Goal: Book appointment/travel/reservation

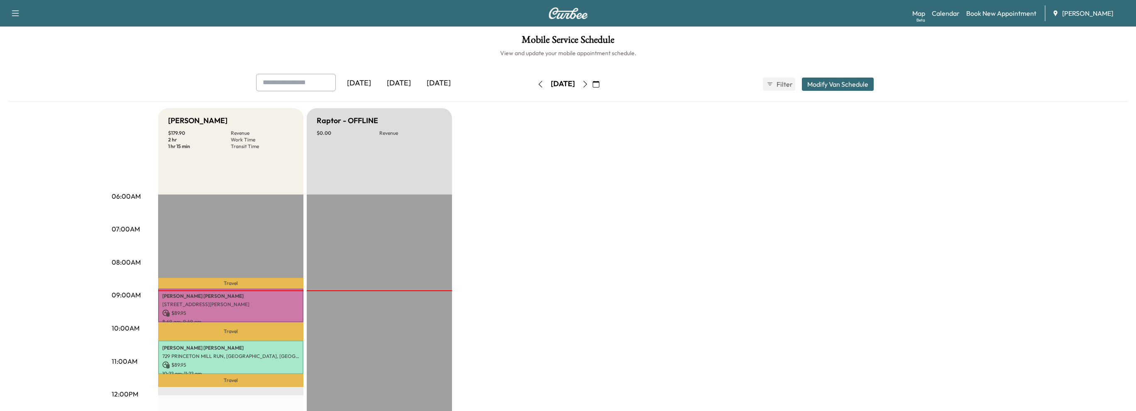
scroll to position [42, 0]
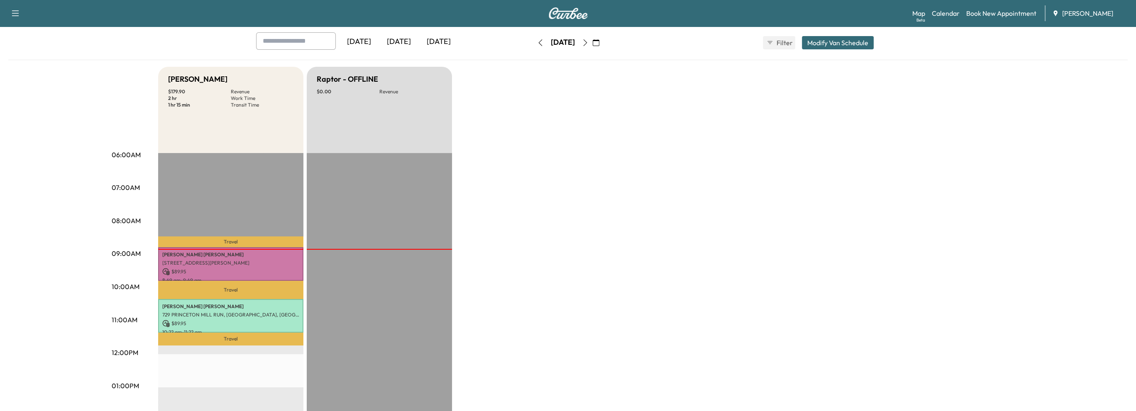
click at [589, 43] on icon "button" at bounding box center [585, 42] width 7 height 7
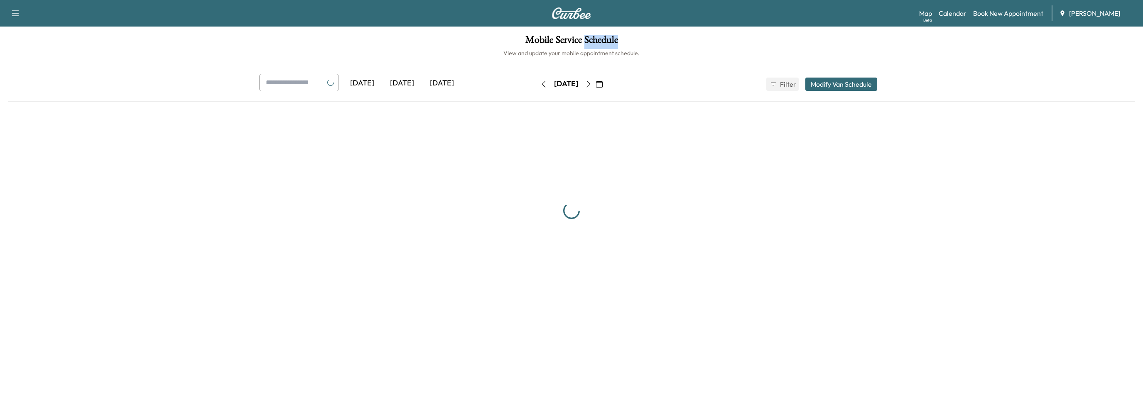
click at [605, 43] on h1 "Mobile Service Schedule" at bounding box center [571, 42] width 1126 height 14
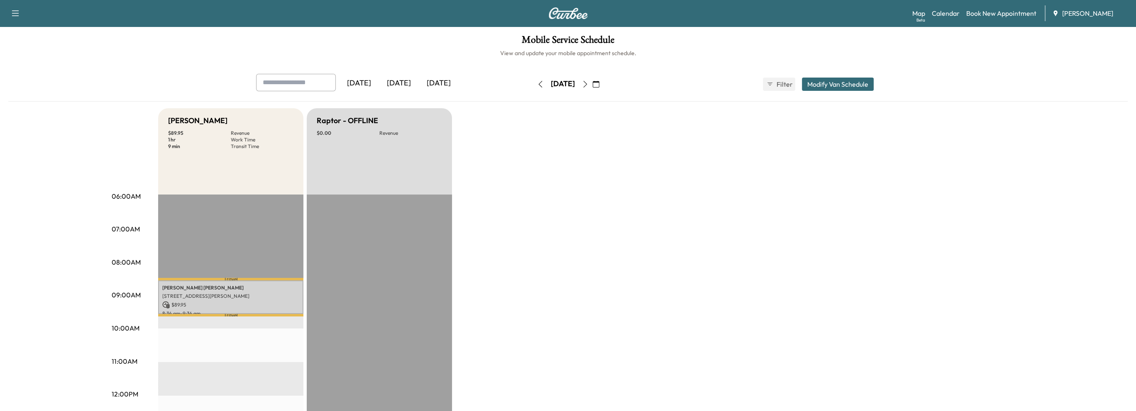
click at [592, 81] on div "[DATE]" at bounding box center [563, 84] width 59 height 13
click at [589, 87] on icon "button" at bounding box center [585, 84] width 7 height 7
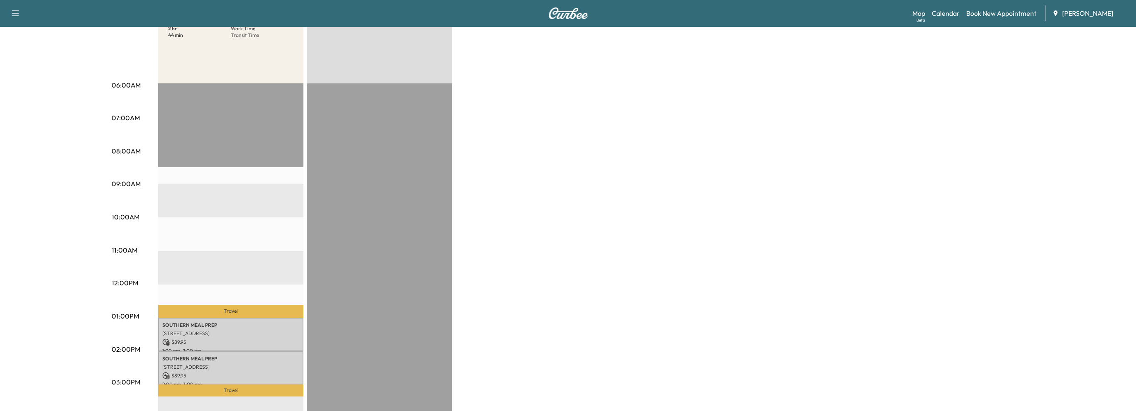
scroll to position [166, 0]
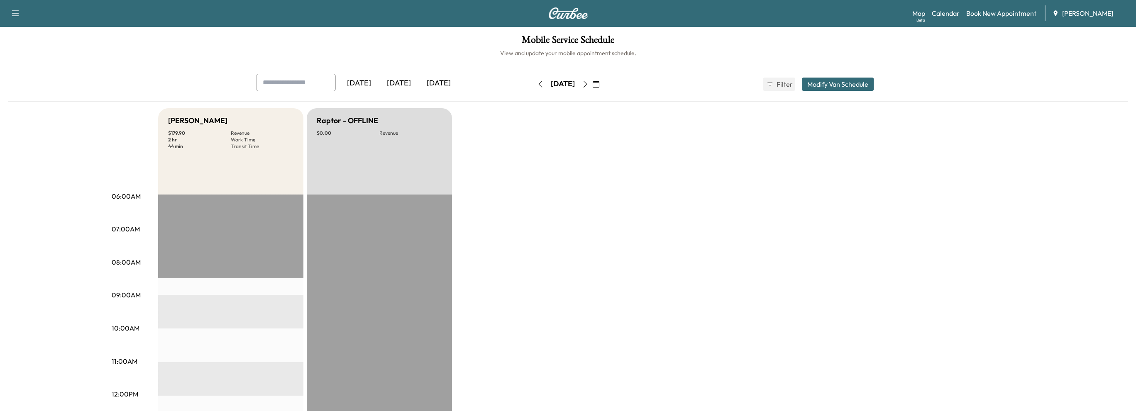
click at [537, 83] on icon "button" at bounding box center [540, 84] width 7 height 7
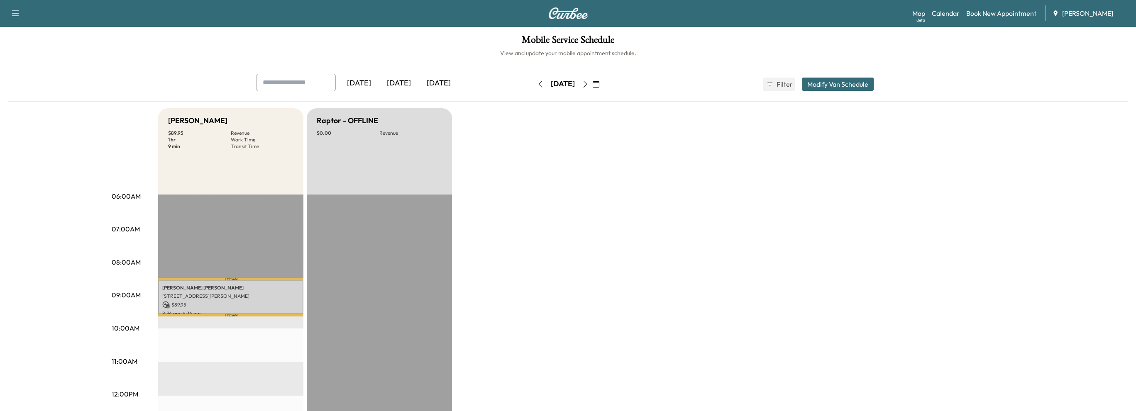
click at [537, 82] on icon "button" at bounding box center [540, 84] width 7 height 7
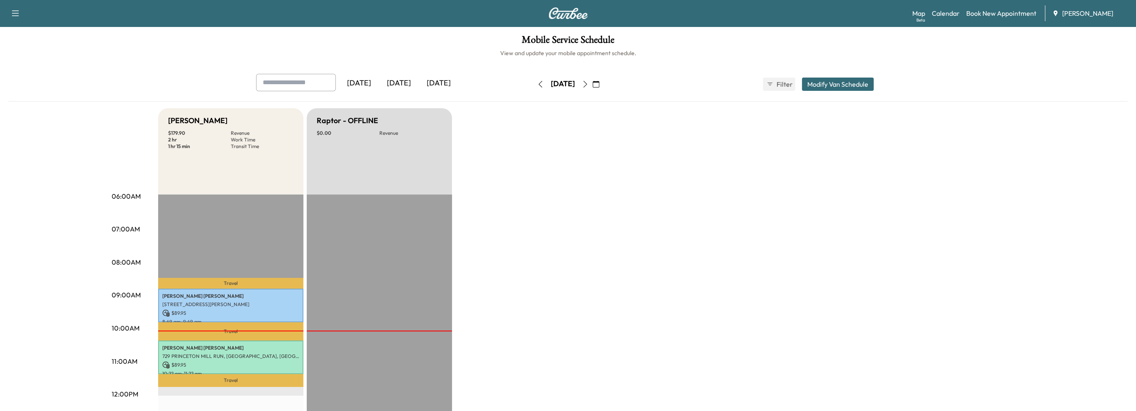
click at [600, 85] on icon "button" at bounding box center [596, 84] width 7 height 7
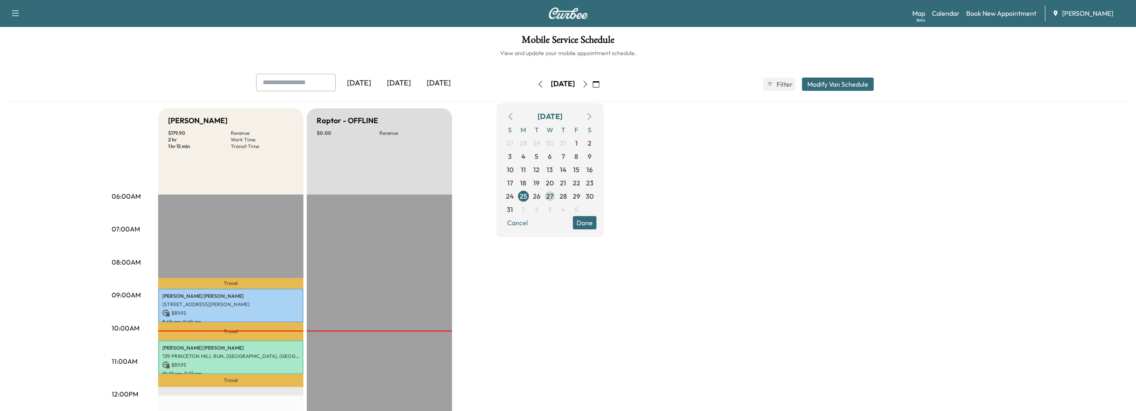
click at [553, 195] on span "27" at bounding box center [549, 196] width 7 height 10
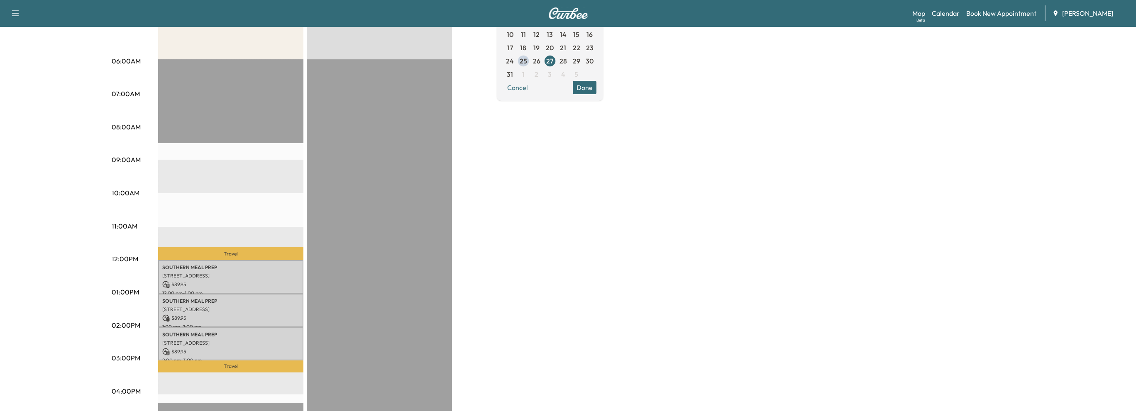
scroll to position [166, 0]
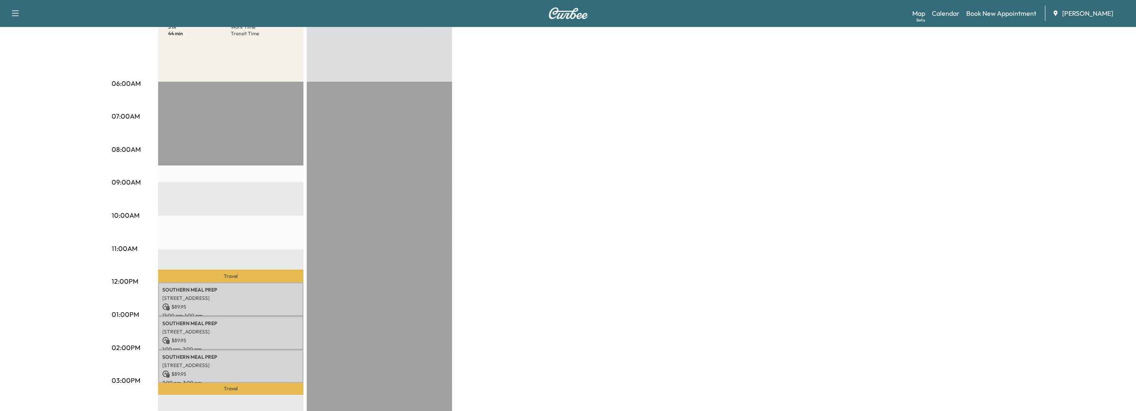
scroll to position [125, 0]
